Goal: Task Accomplishment & Management: Use online tool/utility

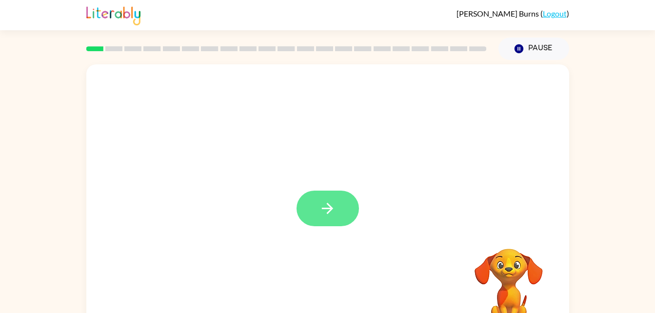
click at [332, 206] on icon "button" at bounding box center [327, 208] width 17 height 17
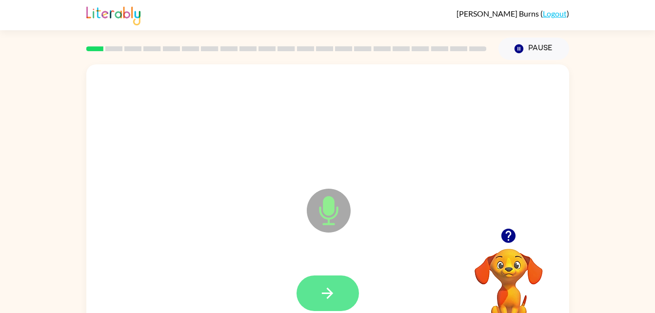
click at [323, 296] on icon "button" at bounding box center [327, 293] width 17 height 17
click at [333, 276] on button "button" at bounding box center [327, 293] width 62 height 36
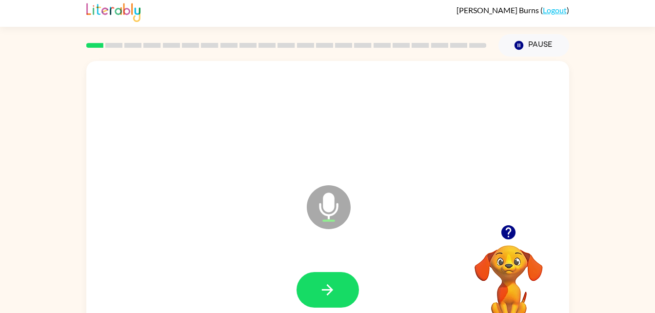
scroll to position [4, 0]
click at [331, 283] on icon "button" at bounding box center [327, 289] width 17 height 17
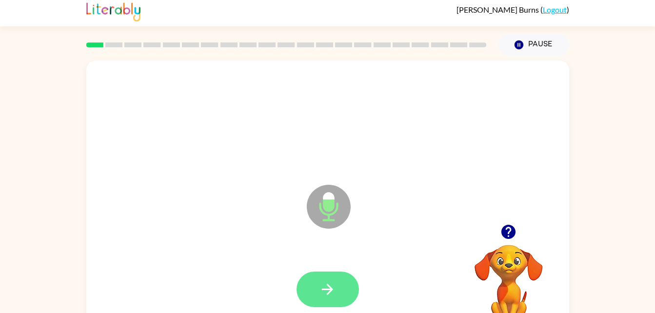
click at [328, 279] on button "button" at bounding box center [327, 290] width 62 height 36
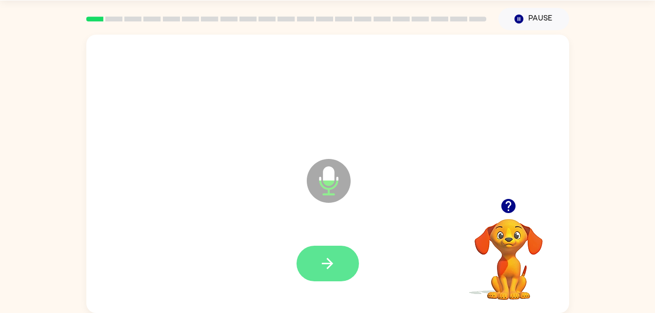
click at [311, 273] on button "button" at bounding box center [327, 264] width 62 height 36
click at [327, 270] on icon "button" at bounding box center [327, 263] width 17 height 17
click at [324, 265] on icon "button" at bounding box center [327, 263] width 17 height 17
click at [336, 260] on button "button" at bounding box center [327, 264] width 62 height 36
click at [328, 275] on button "button" at bounding box center [327, 264] width 62 height 36
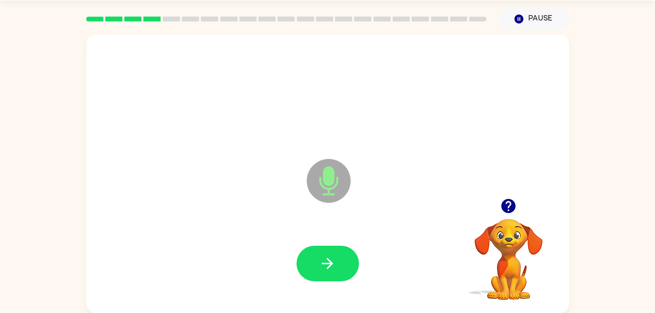
click at [326, 167] on icon "Microphone The Microphone is here when it is your turn to talk" at bounding box center [377, 192] width 146 height 73
click at [317, 179] on icon at bounding box center [329, 181] width 44 height 44
click at [338, 172] on icon at bounding box center [329, 181] width 44 height 44
click at [329, 247] on button "button" at bounding box center [327, 264] width 62 height 36
click at [317, 262] on button "button" at bounding box center [327, 264] width 62 height 36
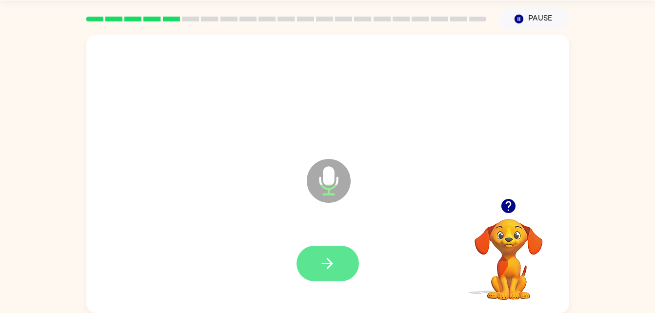
click at [325, 266] on icon "button" at bounding box center [327, 263] width 17 height 17
click at [323, 265] on icon "button" at bounding box center [327, 263] width 17 height 17
click at [332, 269] on icon "button" at bounding box center [327, 263] width 17 height 17
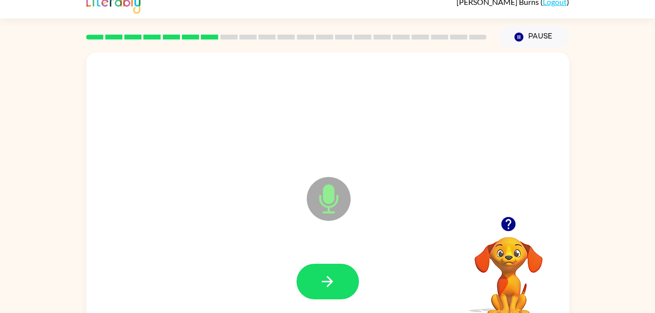
scroll to position [0, 0]
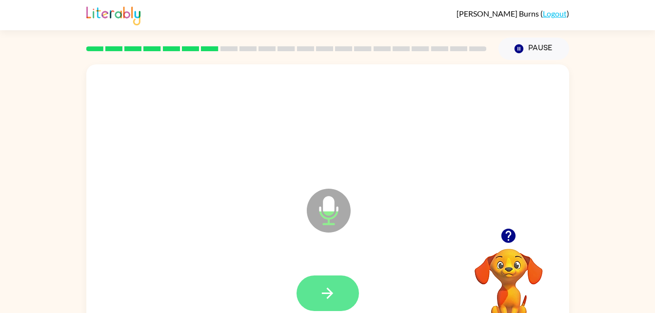
click at [323, 298] on icon "button" at bounding box center [327, 293] width 17 height 17
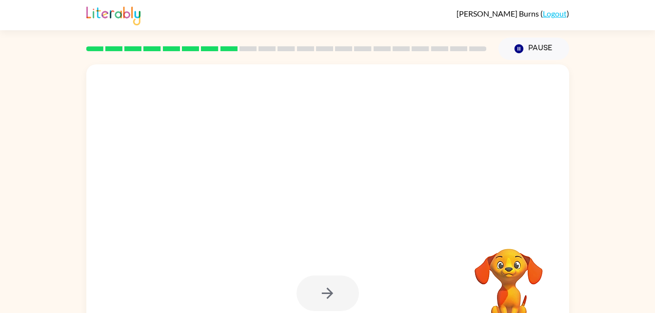
scroll to position [30, 0]
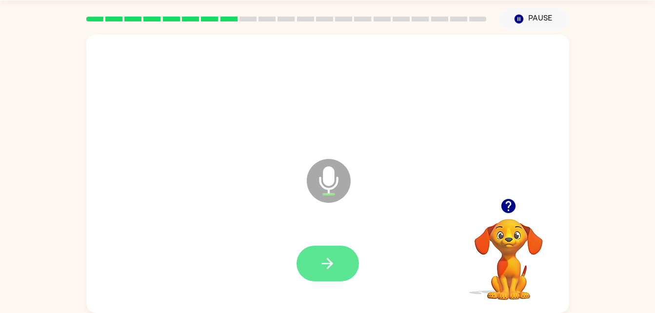
click at [320, 278] on button "button" at bounding box center [327, 264] width 62 height 36
click at [335, 261] on icon "button" at bounding box center [327, 263] width 17 height 17
click at [327, 255] on icon "button" at bounding box center [327, 263] width 17 height 17
click at [332, 255] on icon "button" at bounding box center [327, 263] width 17 height 17
click at [331, 262] on icon "button" at bounding box center [327, 263] width 11 height 11
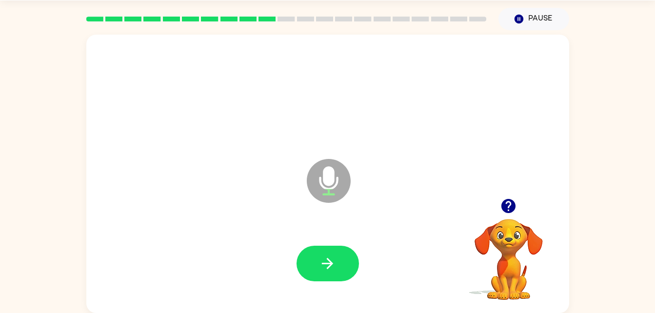
click at [327, 236] on div at bounding box center [327, 264] width 463 height 80
click at [322, 280] on button "button" at bounding box center [327, 264] width 62 height 36
click at [317, 239] on div at bounding box center [327, 264] width 463 height 80
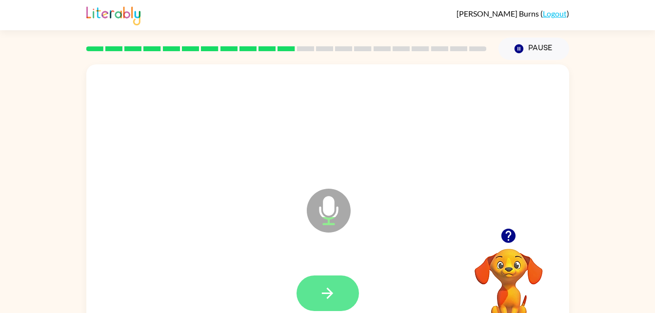
click at [328, 290] on icon "button" at bounding box center [327, 293] width 17 height 17
click at [328, 291] on icon "button" at bounding box center [327, 293] width 17 height 17
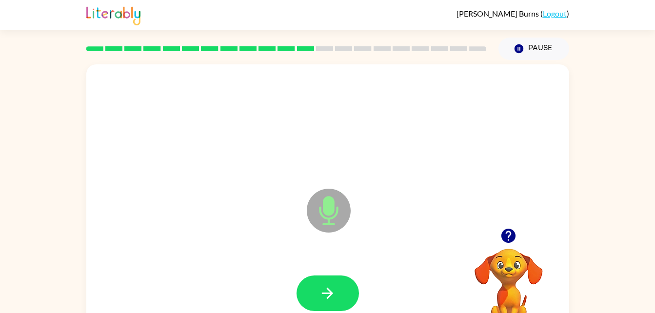
click at [331, 210] on icon "Microphone The Microphone is here when it is your turn to talk" at bounding box center [377, 222] width 146 height 73
click at [327, 279] on button "button" at bounding box center [327, 293] width 62 height 36
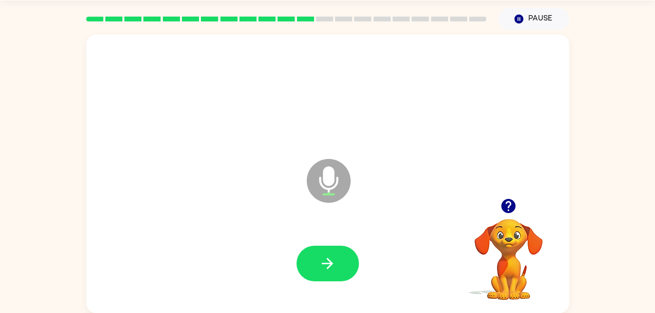
click at [370, 251] on div at bounding box center [327, 264] width 463 height 80
click at [344, 250] on button "button" at bounding box center [327, 264] width 62 height 36
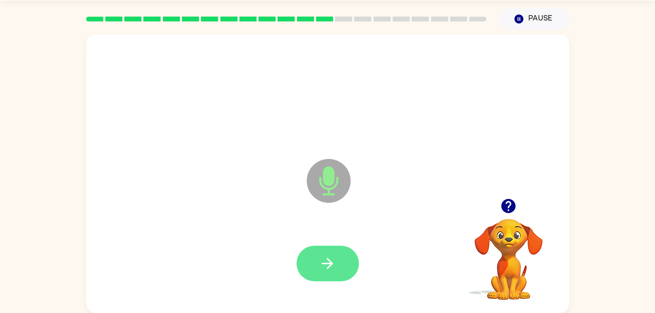
click at [332, 255] on icon "button" at bounding box center [327, 263] width 17 height 17
click at [319, 258] on icon "button" at bounding box center [327, 263] width 17 height 17
click at [337, 256] on button "button" at bounding box center [327, 264] width 62 height 36
click at [336, 260] on button "button" at bounding box center [327, 264] width 62 height 36
click at [338, 264] on button "button" at bounding box center [327, 264] width 62 height 36
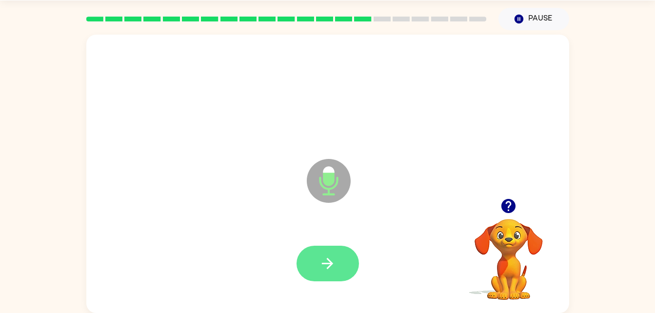
click at [358, 260] on button "button" at bounding box center [327, 264] width 62 height 36
click at [330, 259] on div at bounding box center [327, 264] width 62 height 36
click at [322, 272] on button "button" at bounding box center [327, 264] width 62 height 36
click at [336, 262] on button "button" at bounding box center [327, 264] width 62 height 36
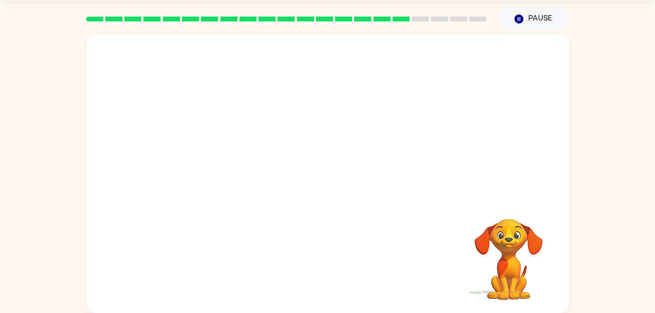
click at [304, 153] on div at bounding box center [327, 117] width 483 height 164
click at [55, 145] on div "Your browser must support playing .mp4 files to use Literably. Please try using…" at bounding box center [327, 171] width 655 height 283
click at [432, 86] on div at bounding box center [327, 94] width 463 height 80
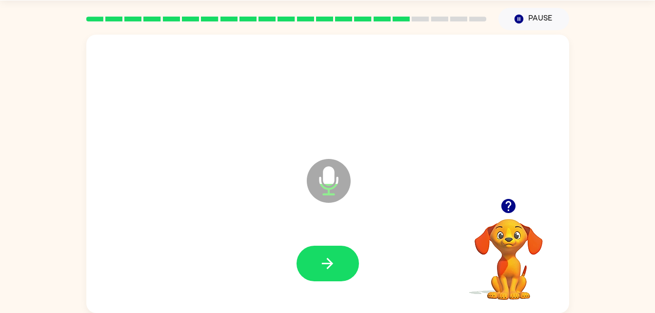
scroll to position [25, 0]
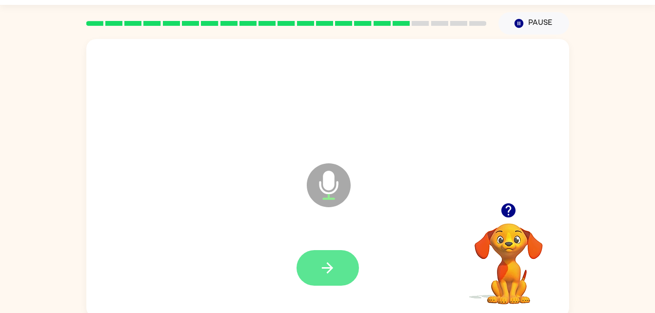
click at [332, 256] on button "button" at bounding box center [327, 268] width 62 height 36
click at [327, 268] on icon "button" at bounding box center [327, 267] width 11 height 11
click at [324, 266] on icon "button" at bounding box center [327, 267] width 17 height 17
click at [316, 279] on button "button" at bounding box center [327, 268] width 62 height 36
click at [324, 268] on icon "button" at bounding box center [327, 267] width 11 height 11
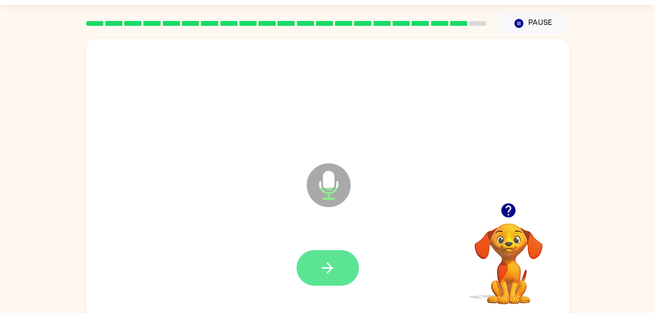
click at [329, 265] on icon "button" at bounding box center [327, 267] width 11 height 11
click at [326, 273] on icon "button" at bounding box center [327, 267] width 17 height 17
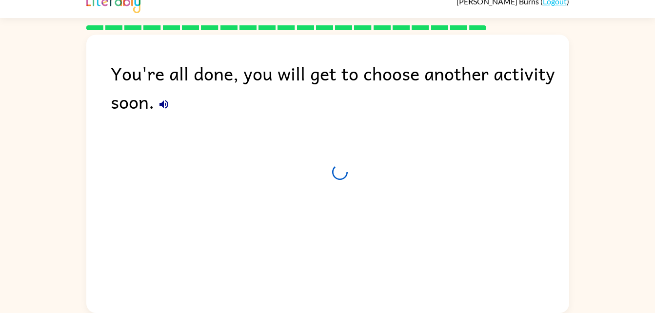
scroll to position [12, 0]
